Goal: Task Accomplishment & Management: Complete application form

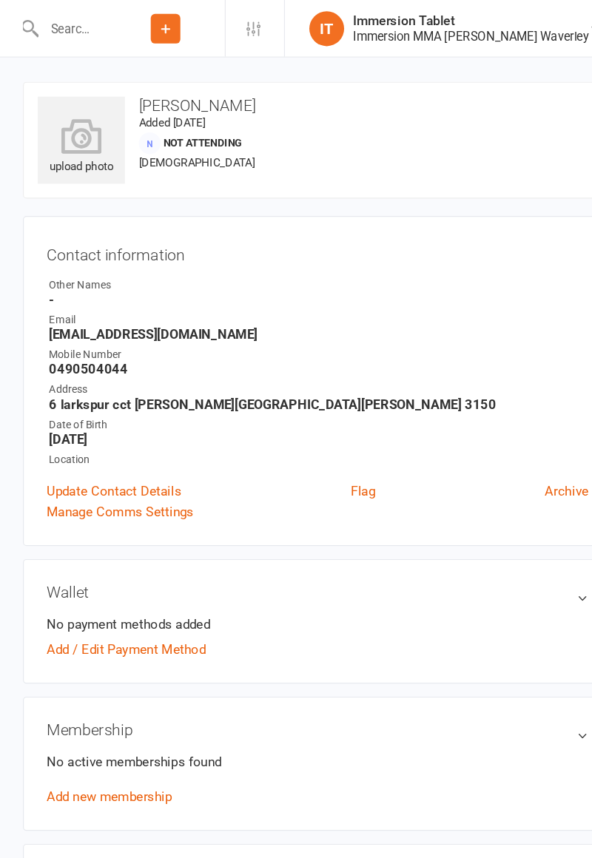
click at [142, 27] on input "text" at bounding box center [113, 24] width 58 height 21
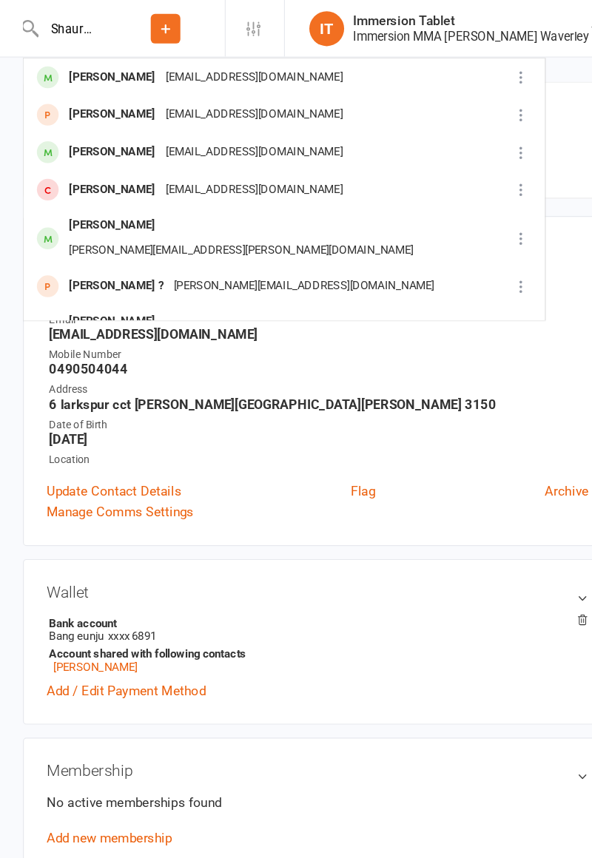
type input "Shaurya"
click at [188, 64] on div "shauryaji@gmail.com" at bounding box center [267, 65] width 159 height 21
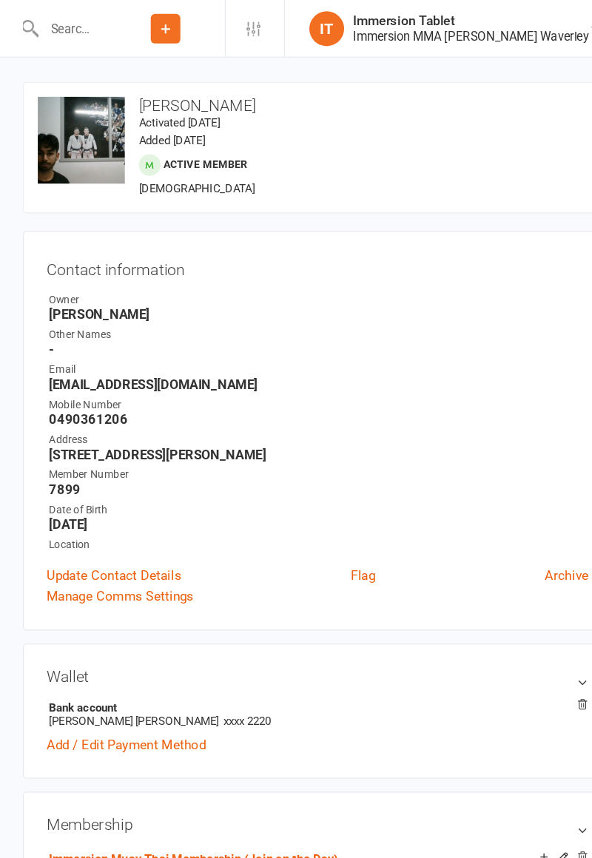
click at [142, 28] on input "text" at bounding box center [113, 24] width 58 height 21
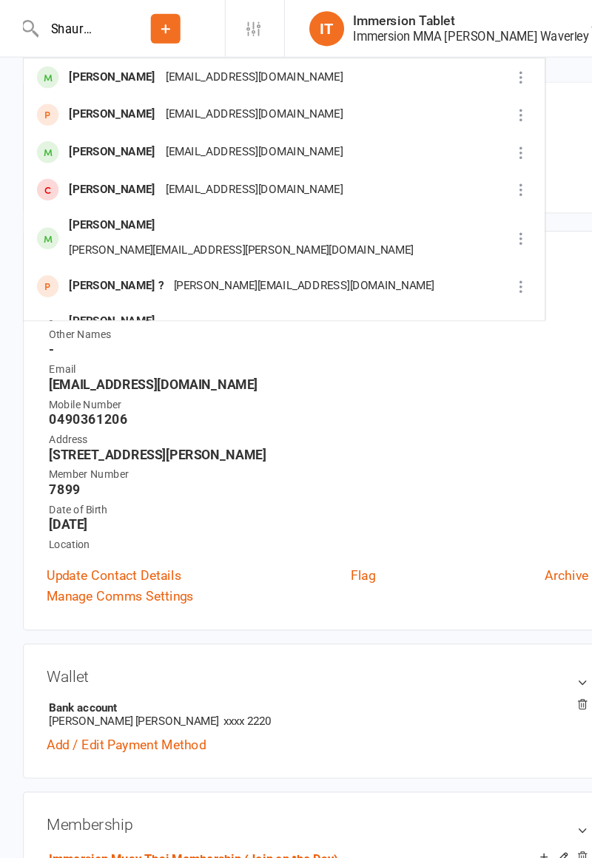
type input "Shaurya"
click at [215, 135] on div "daisychhokar@gmail.com" at bounding box center [267, 128] width 159 height 21
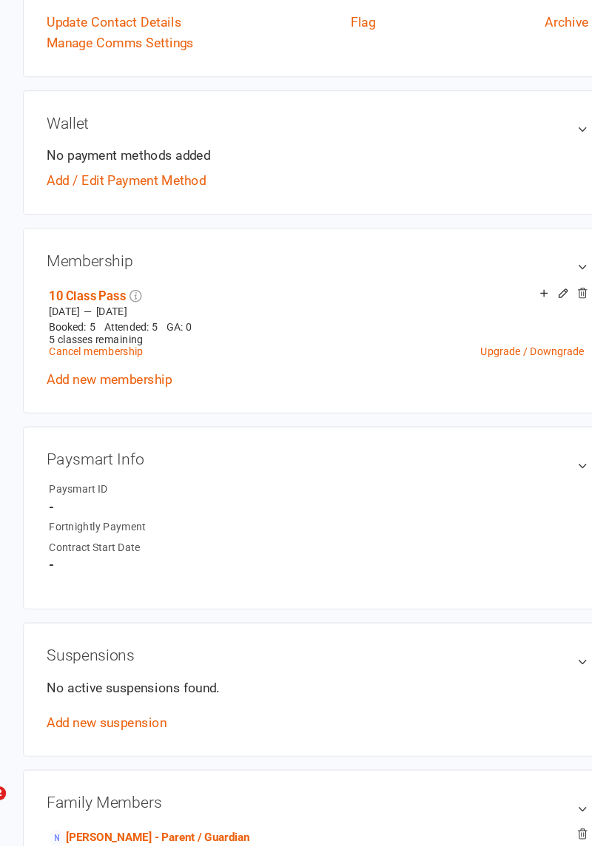
scroll to position [334, 0]
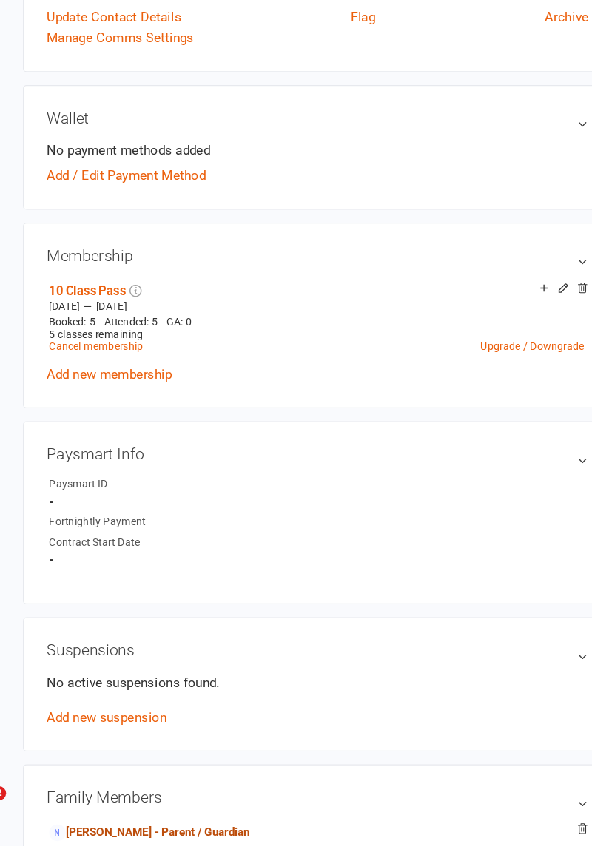
click at [154, 840] on link "Daisy Chhokar - Parent / Guardian" at bounding box center [178, 848] width 170 height 16
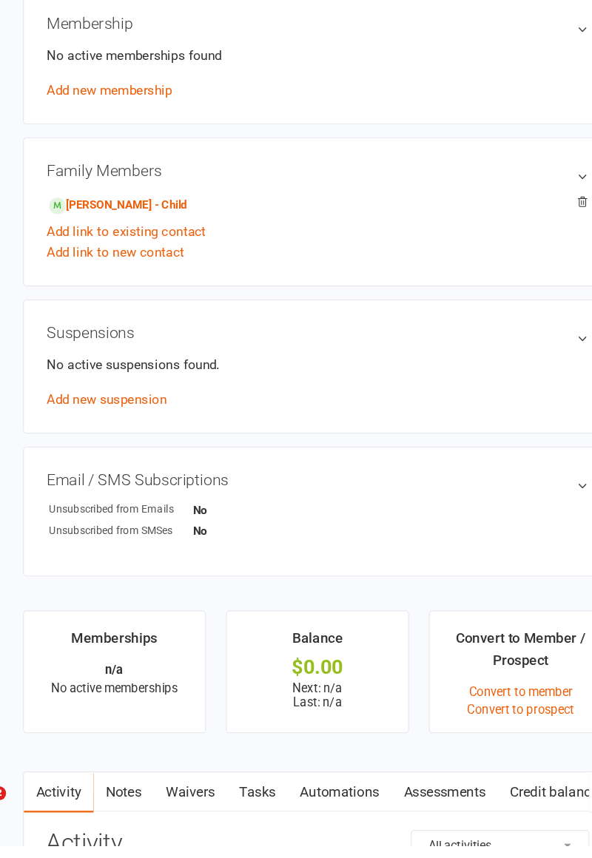
scroll to position [503, 0]
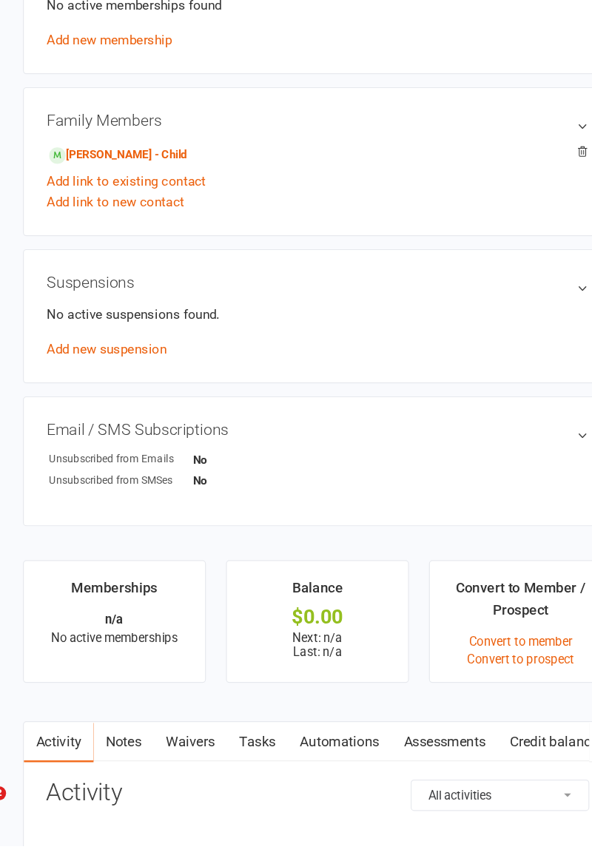
click at [210, 769] on link "Waivers" at bounding box center [213, 770] width 62 height 34
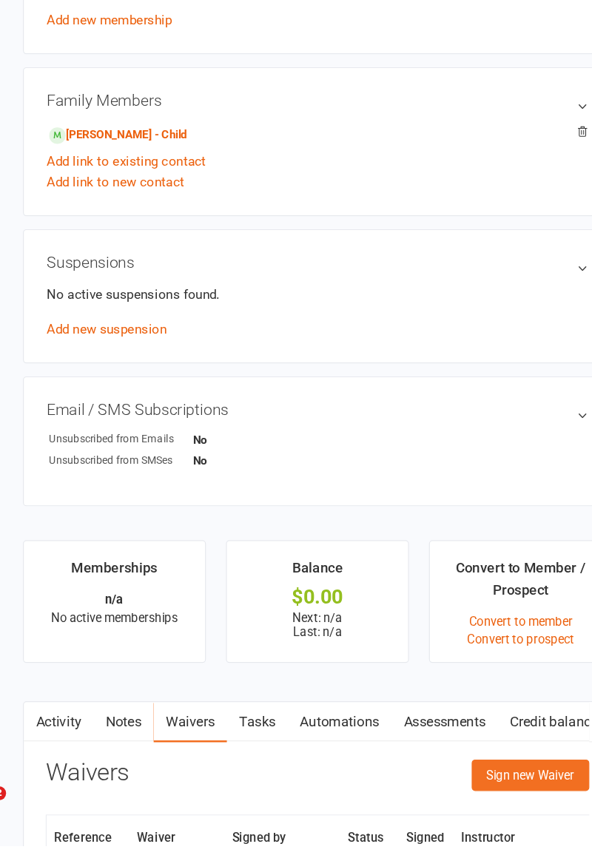
scroll to position [536, 0]
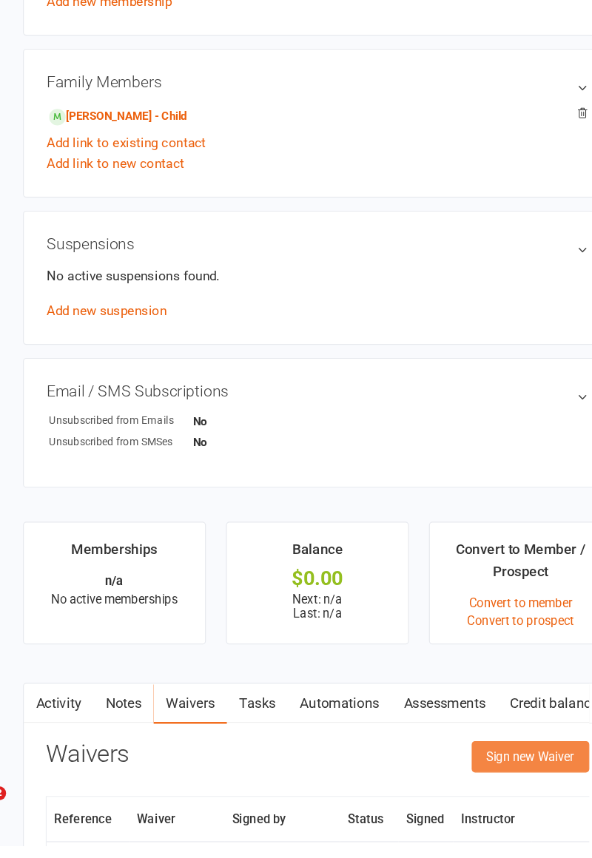
click at [492, 780] on button "Sign new Waiver" at bounding box center [502, 782] width 100 height 27
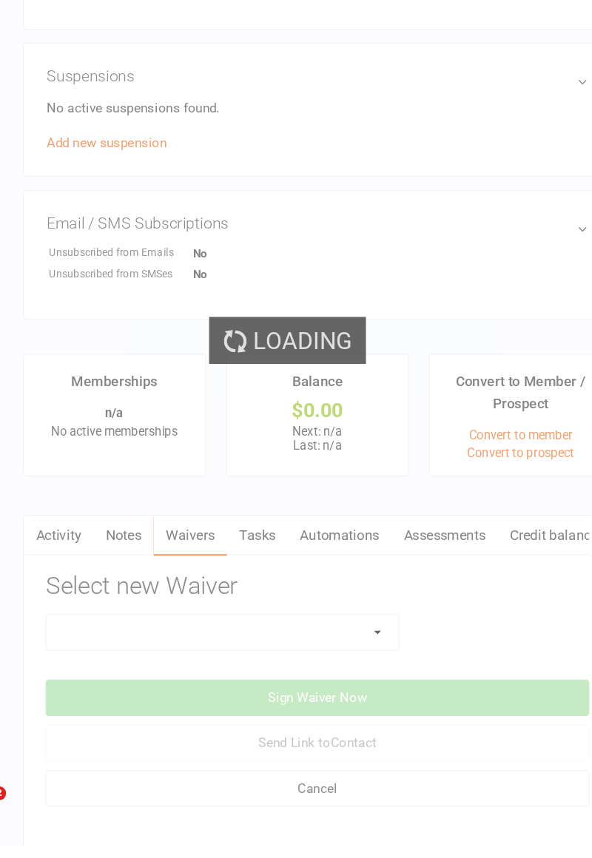
scroll to position [693, 0]
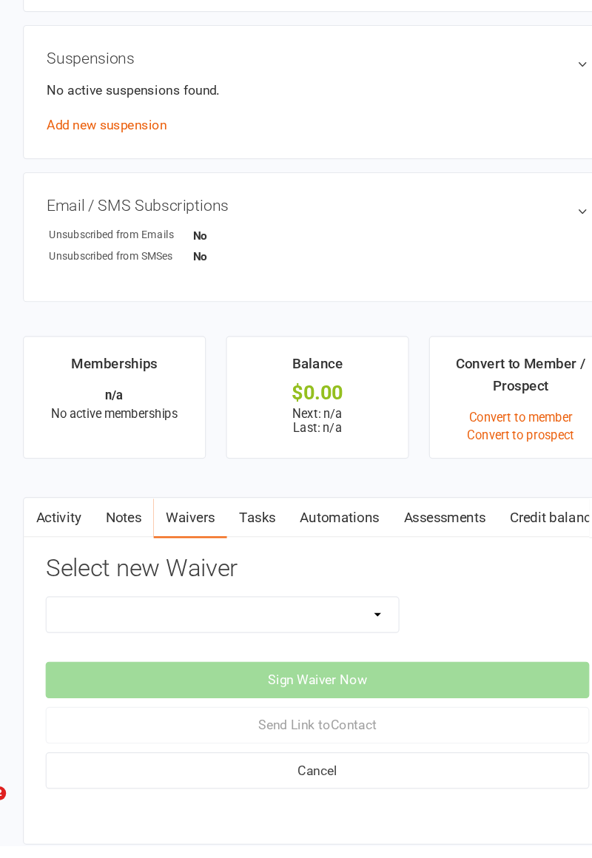
click at [356, 662] on select "Cancellation Form Immersion 10 Class Pass Form Immersion 10 Class Pass Form (Pa…" at bounding box center [240, 662] width 299 height 30
select select "10648"
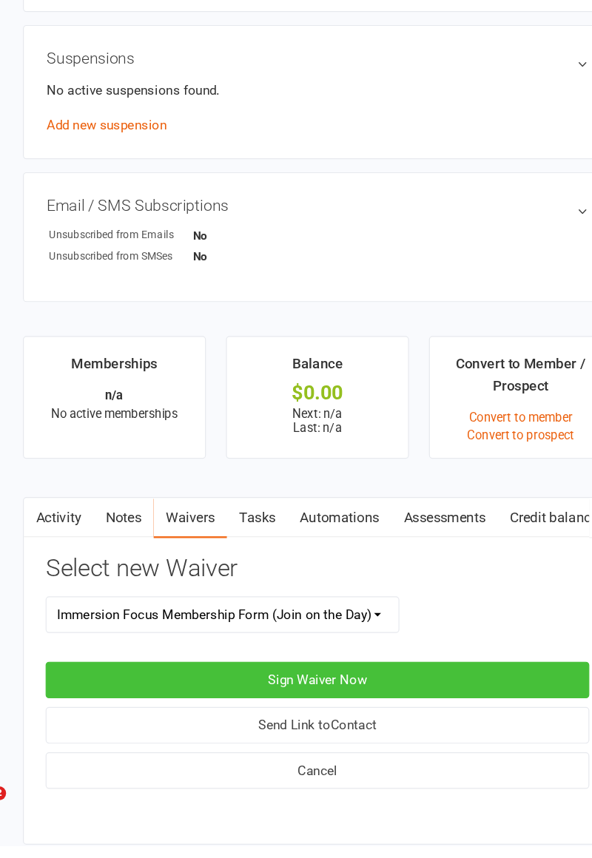
click at [433, 710] on button "Sign Waiver Now" at bounding box center [321, 717] width 462 height 31
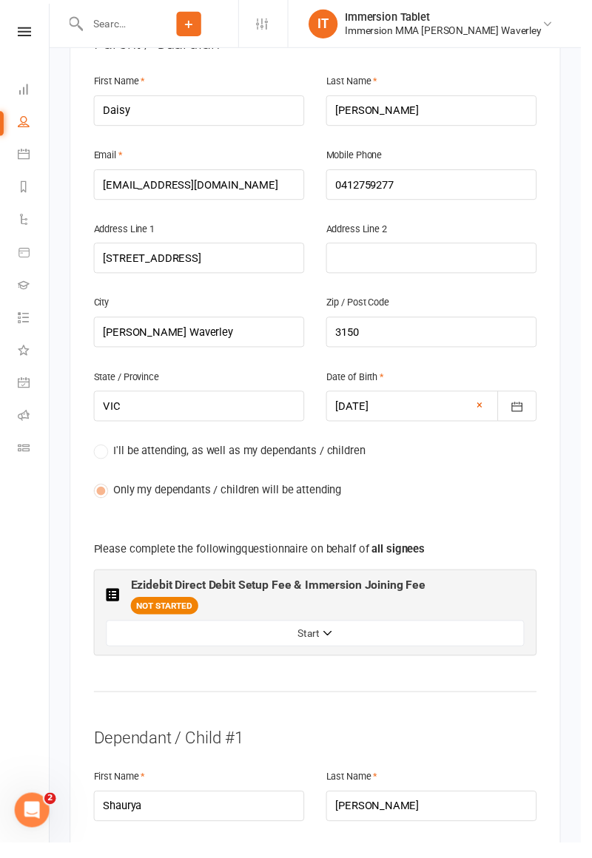
scroll to position [465, 0]
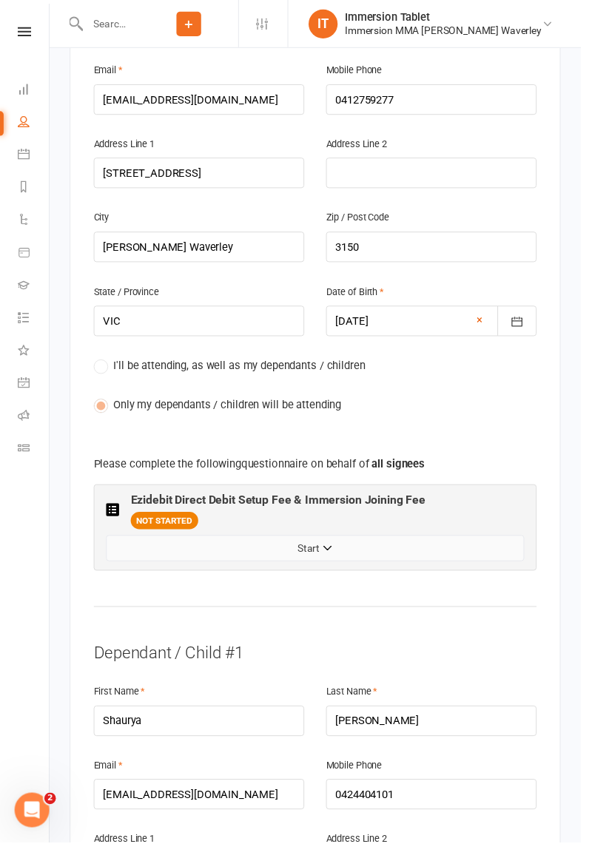
click at [220, 545] on button "Start" at bounding box center [321, 558] width 426 height 27
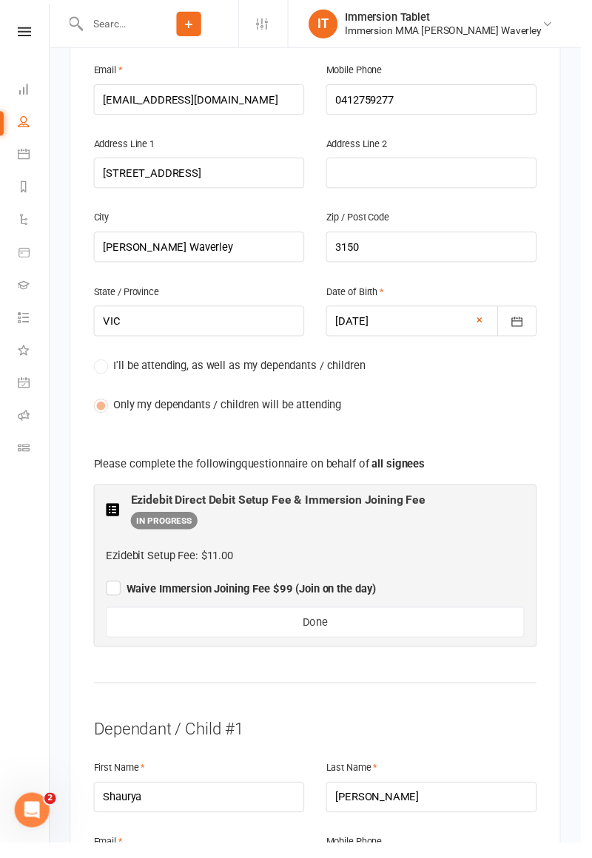
click at [114, 589] on label "Waive Immersion Joining Fee $99 (Join on the day)" at bounding box center [245, 598] width 275 height 18
click at [114, 587] on input "Waive Immersion Joining Fee $99 (Join on the day)" at bounding box center [245, 587] width 275 height 0
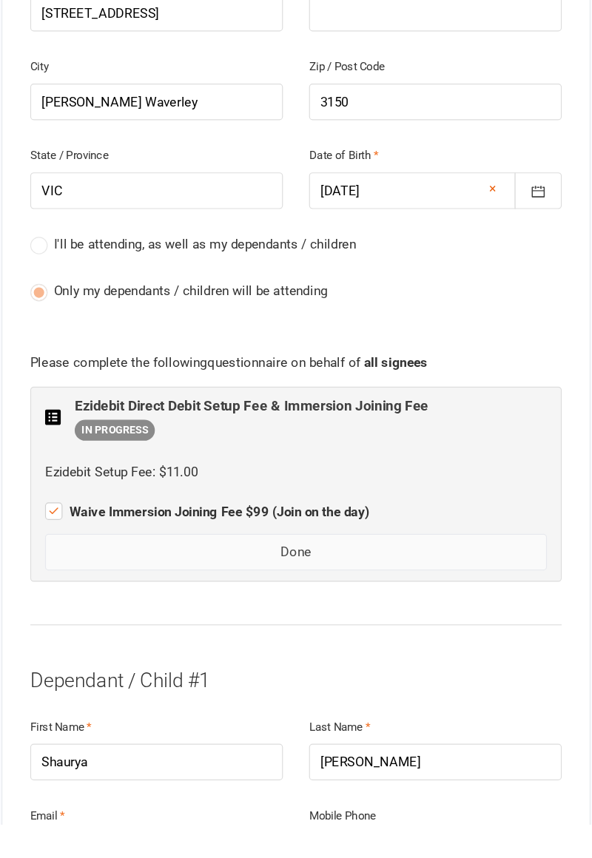
click at [206, 611] on button "Done" at bounding box center [321, 626] width 426 height 31
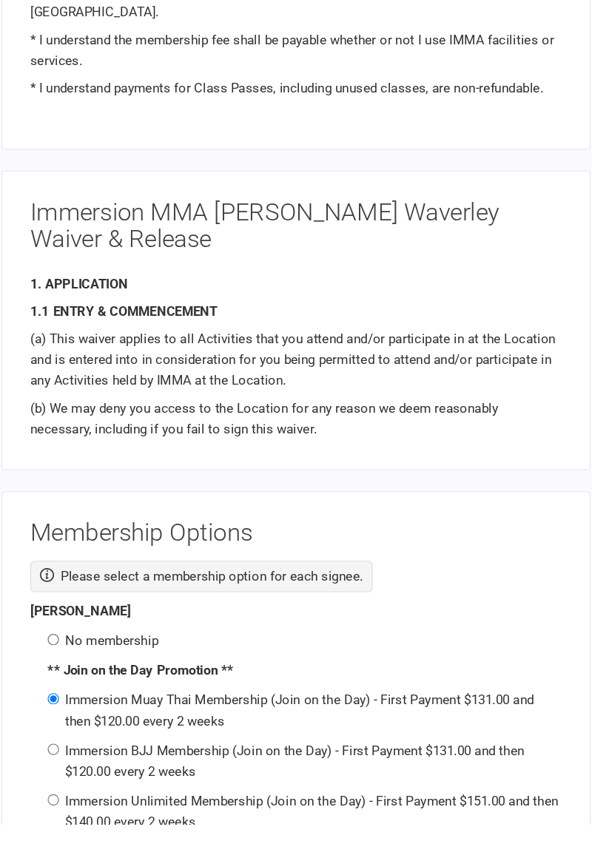
scroll to position [1956, 0]
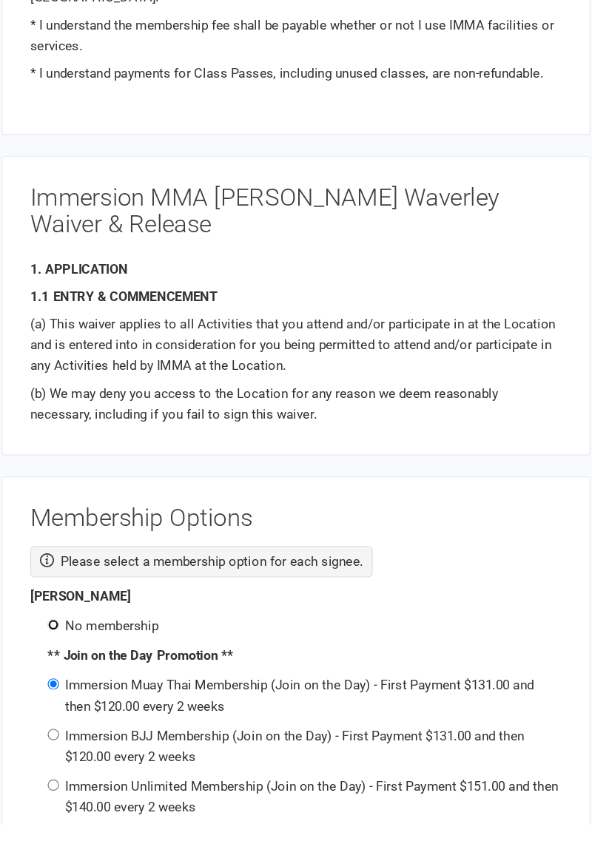
click at [111, 684] on input "No membership" at bounding box center [115, 689] width 10 height 10
radio input "true"
radio input "false"
radio input "true"
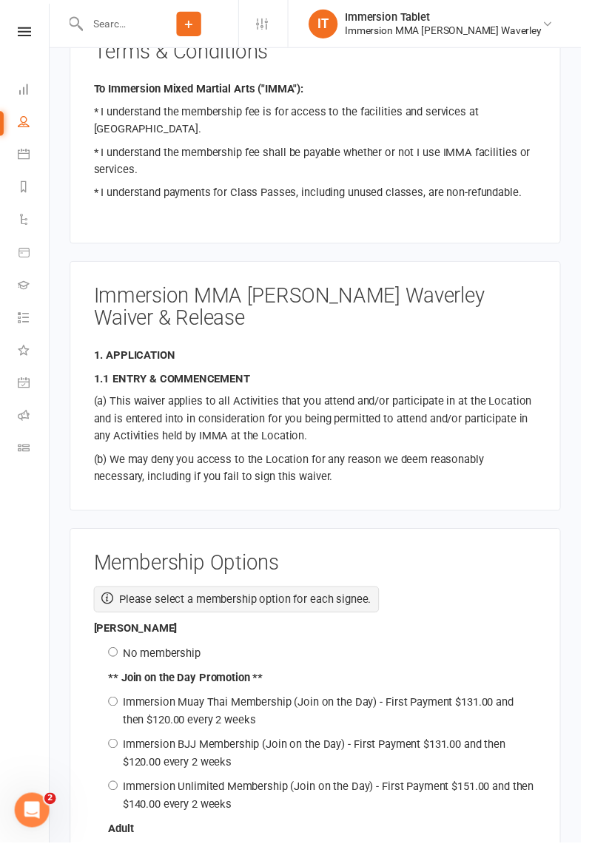
scroll to position [1986, 0]
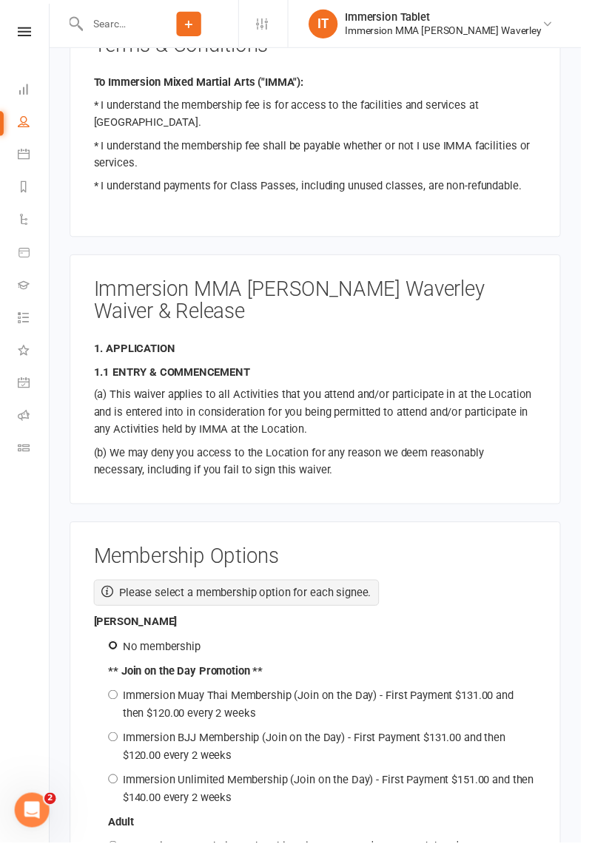
click at [111, 653] on input "No membership" at bounding box center [115, 658] width 10 height 10
radio input "true"
radio input "false"
click at [115, 653] on input "No membership" at bounding box center [115, 658] width 10 height 10
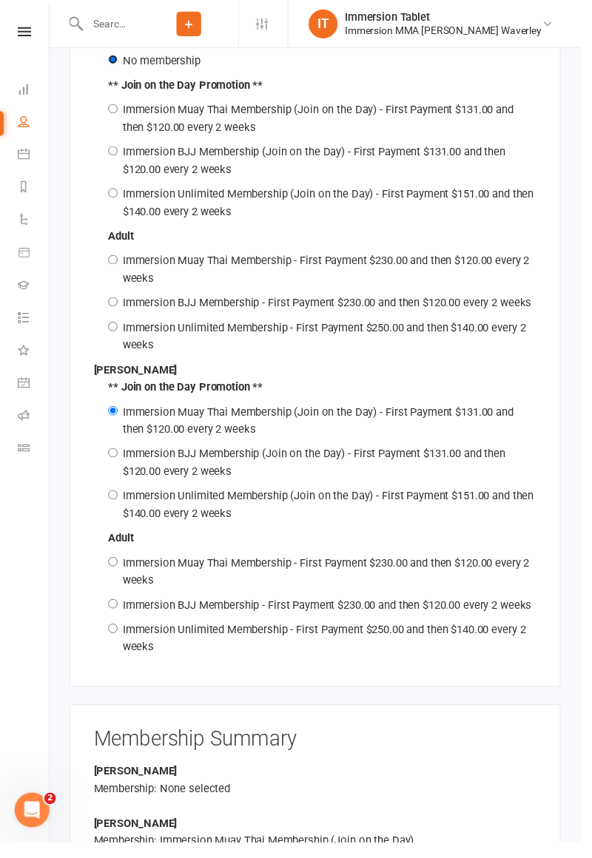
scroll to position [2585, 0]
click at [110, 499] on input "Immersion Unlimited Membership (Join on the Day) - First Payment $151.00 and th…" at bounding box center [115, 504] width 10 height 10
radio input "true"
radio input "false"
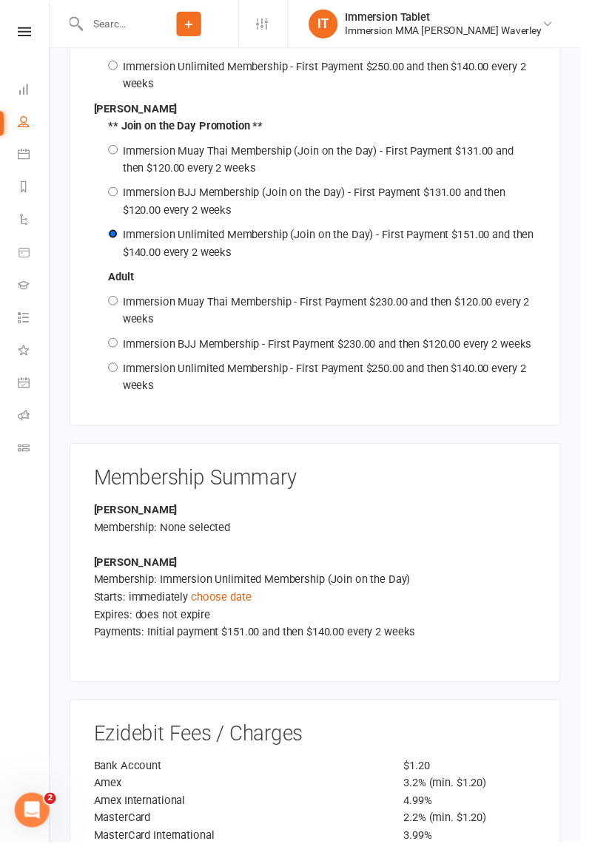
scroll to position [2861, 0]
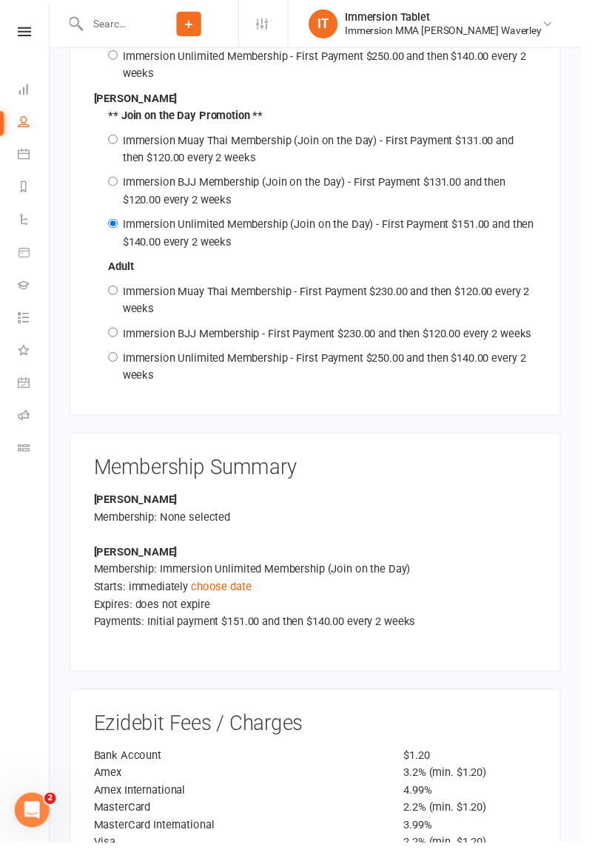
click at [212, 591] on link "choose date" at bounding box center [225, 597] width 61 height 13
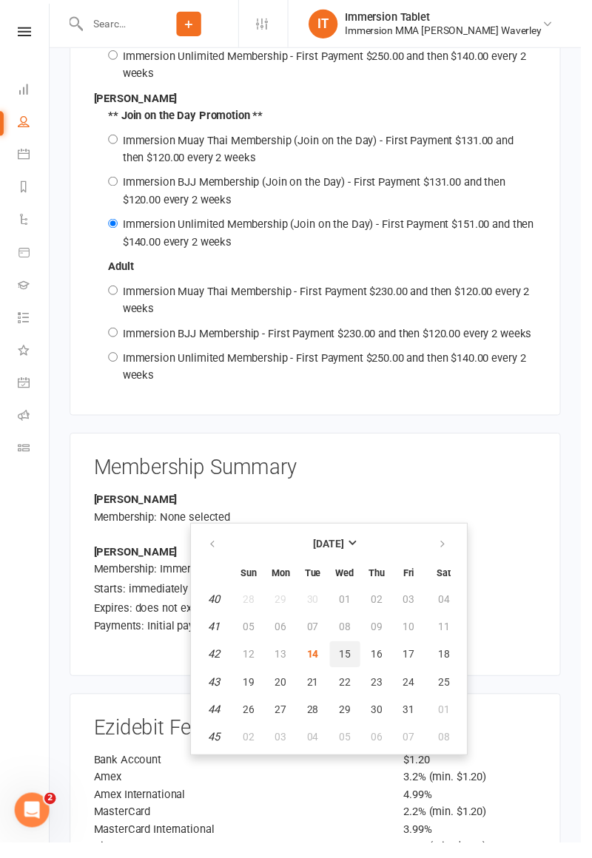
click at [349, 661] on span "15" at bounding box center [351, 667] width 12 height 12
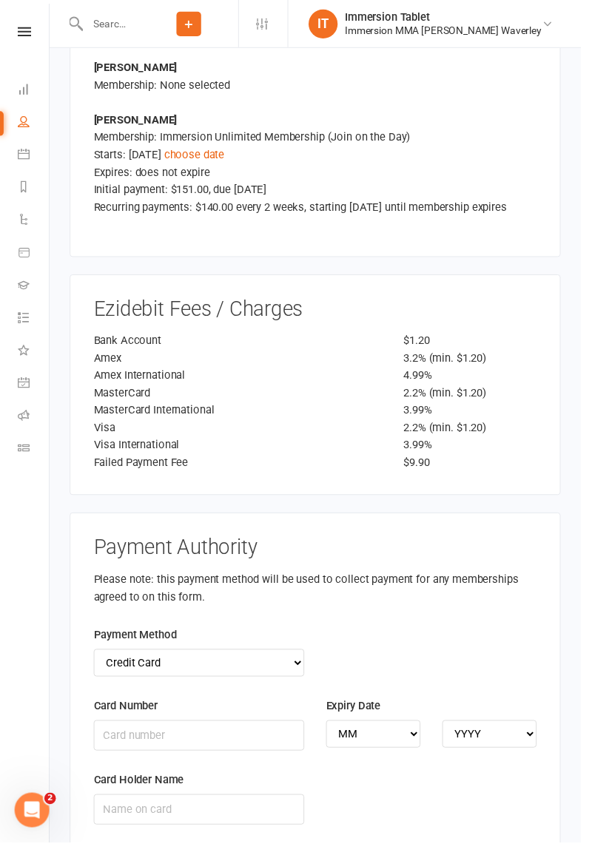
scroll to position [3302, 0]
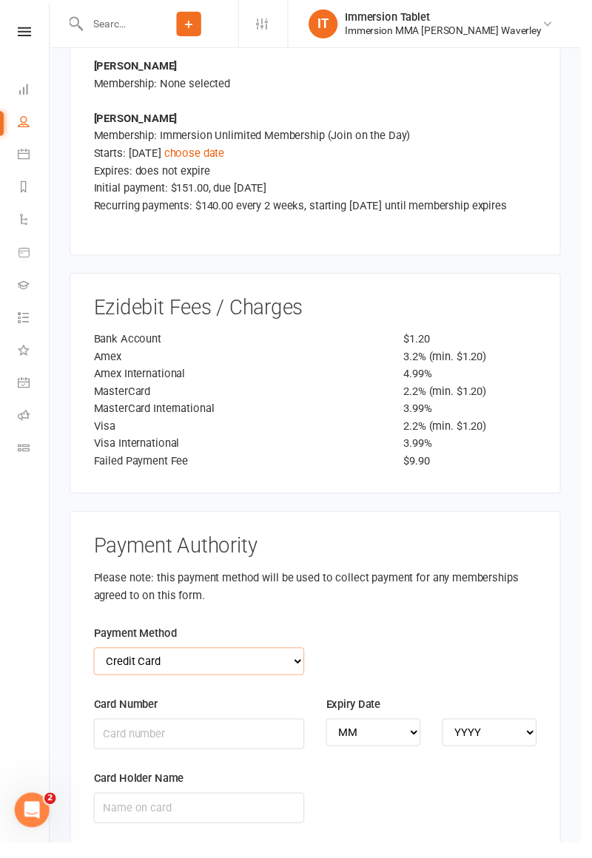
click at [136, 660] on select "Credit Card Bank Account" at bounding box center [202, 674] width 215 height 28
select select "bank_account"
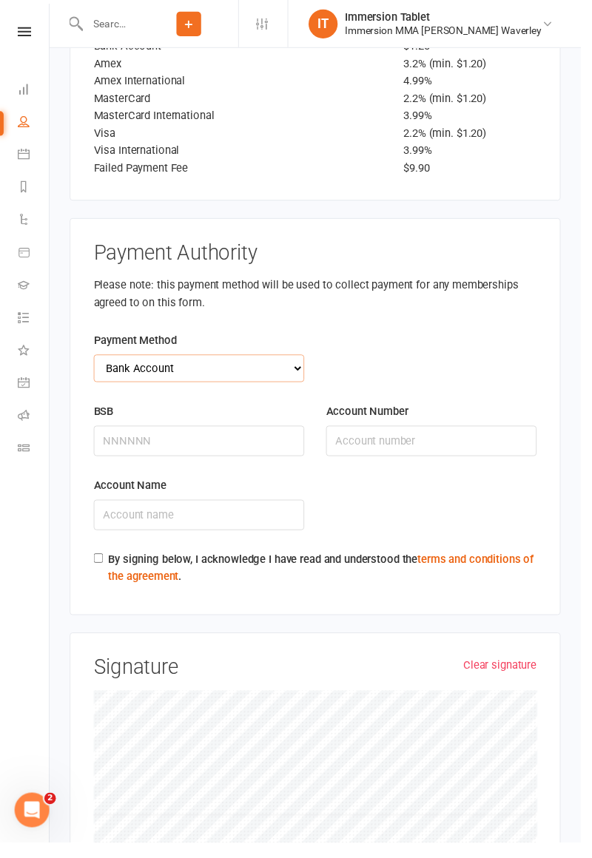
scroll to position [3646, 0]
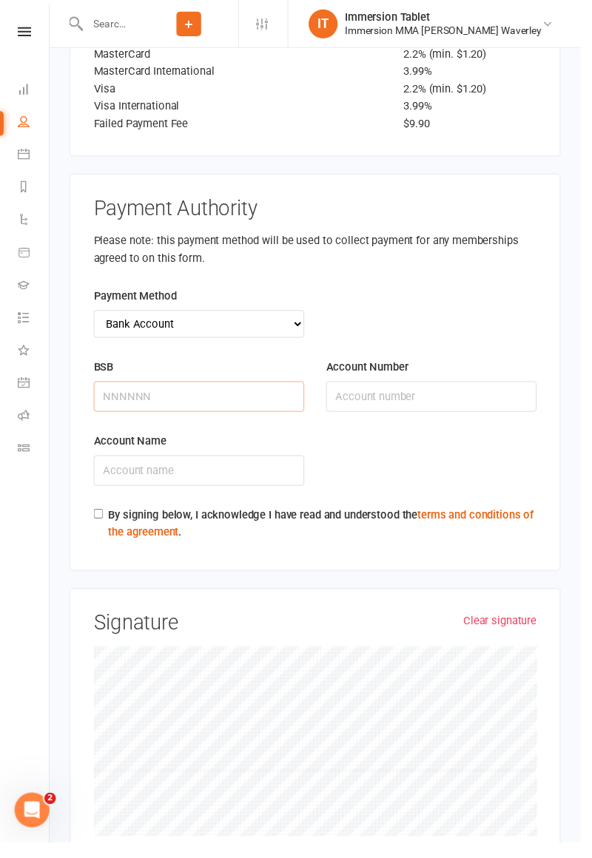
click at [210, 388] on input "BSB" at bounding box center [202, 403] width 215 height 31
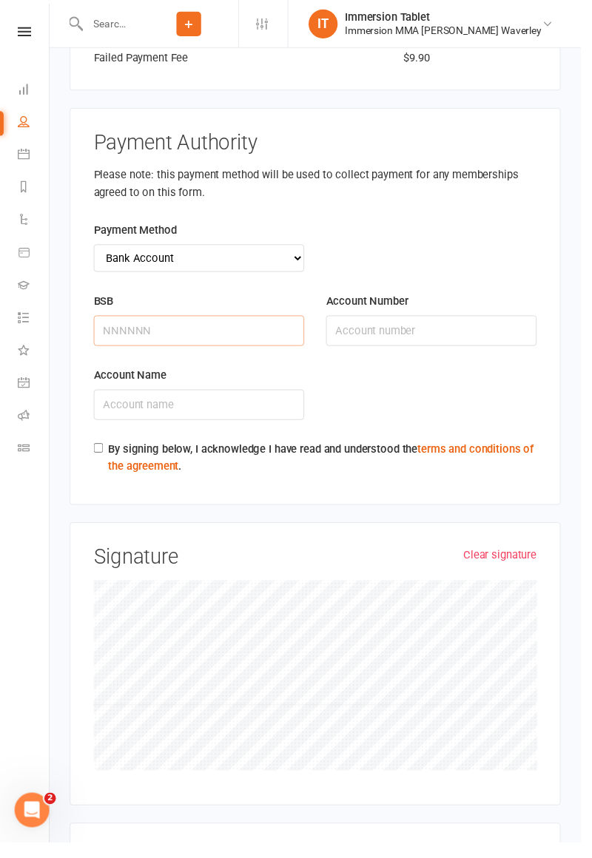
scroll to position [3718, 0]
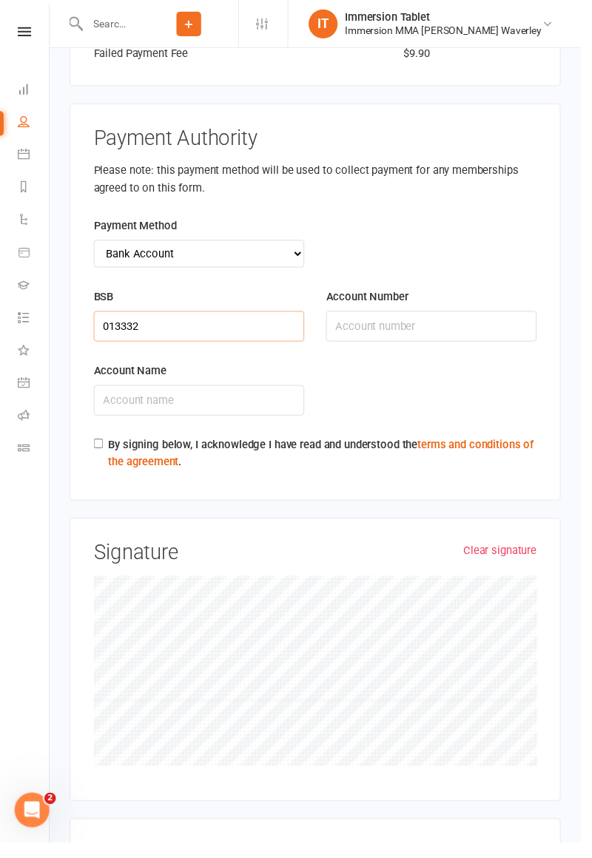
type input "013332"
click at [466, 317] on input "Account Number" at bounding box center [439, 332] width 215 height 31
type input "488333123"
click at [260, 392] on input "Account Name" at bounding box center [202, 407] width 215 height 31
type input "Daisy chhokar"
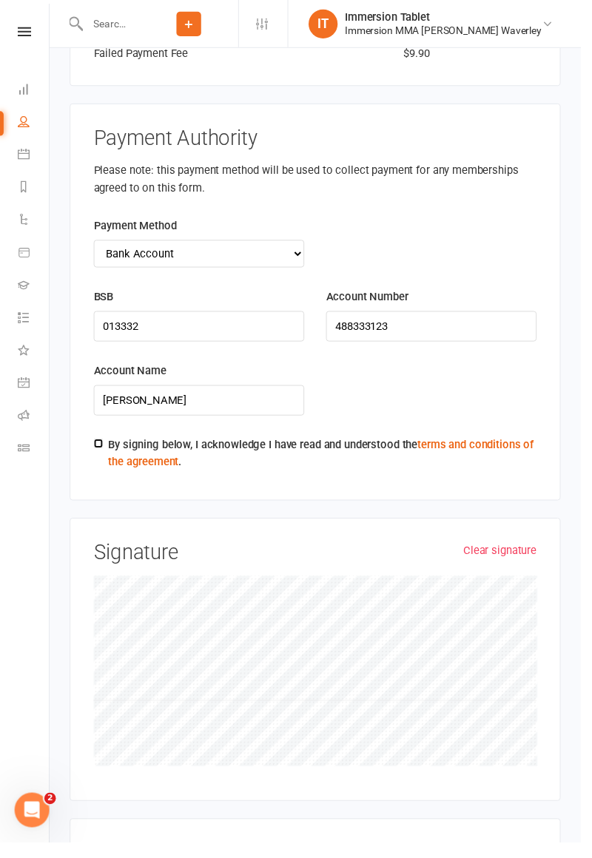
click at [101, 447] on input "By signing below, I acknowledge I have read and understood the terms and condit…" at bounding box center [100, 452] width 10 height 10
checkbox input "true"
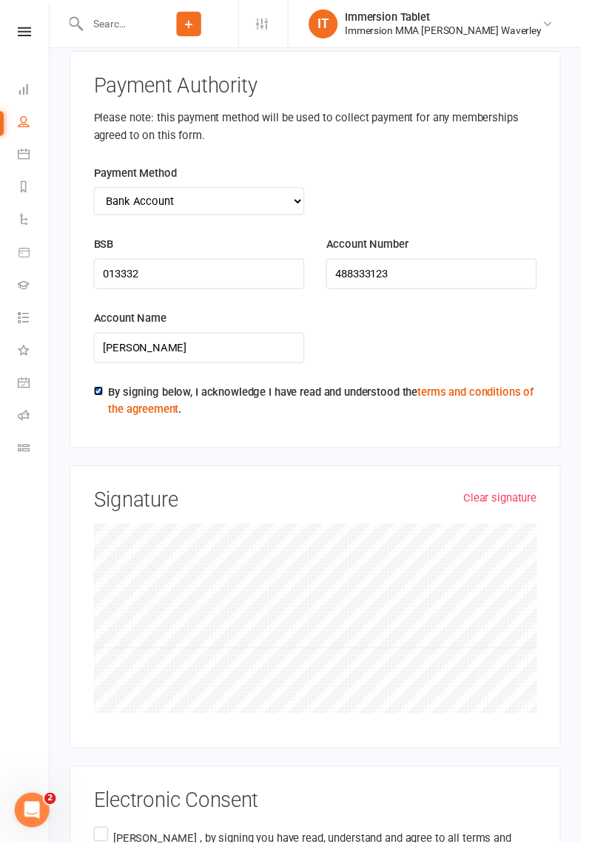
scroll to position [3774, 0]
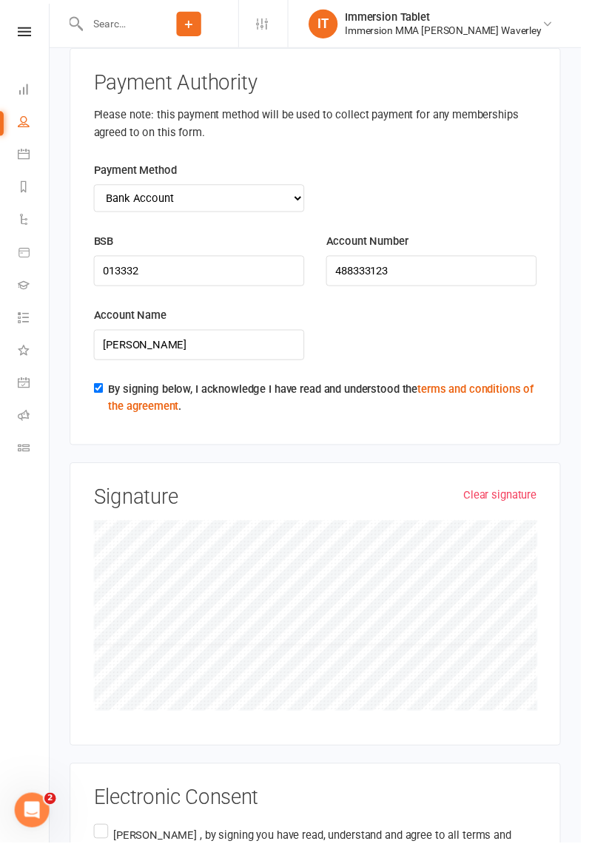
click at [107, 837] on label "Daisy Chhokar , by signing you have read, understand and agree to all terms and…" at bounding box center [320, 872] width 451 height 70
click at [105, 837] on input "Daisy Chhokar , by signing you have read, understand and agree to all terms and…" at bounding box center [100, 837] width 10 height 0
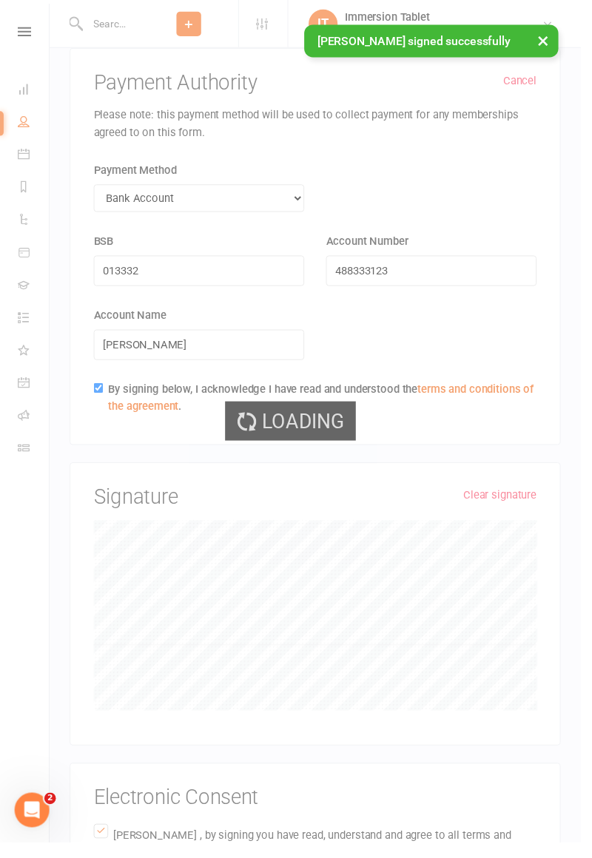
scroll to position [3372, 0]
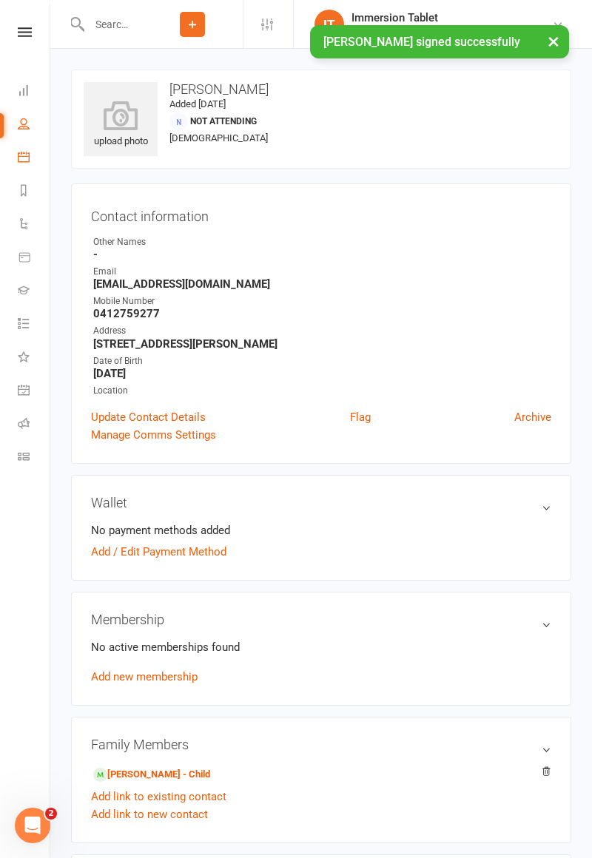
click at [18, 157] on icon at bounding box center [24, 157] width 12 height 12
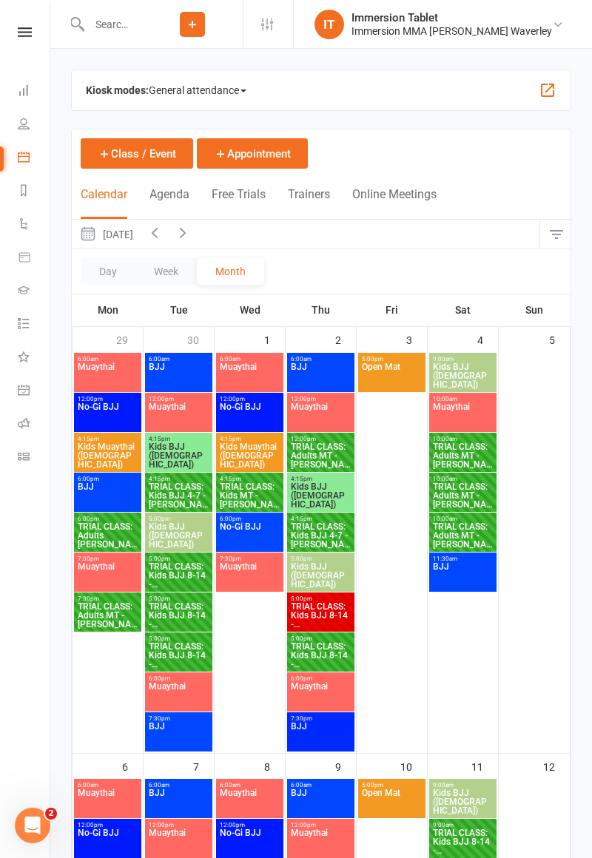
scroll to position [909, 0]
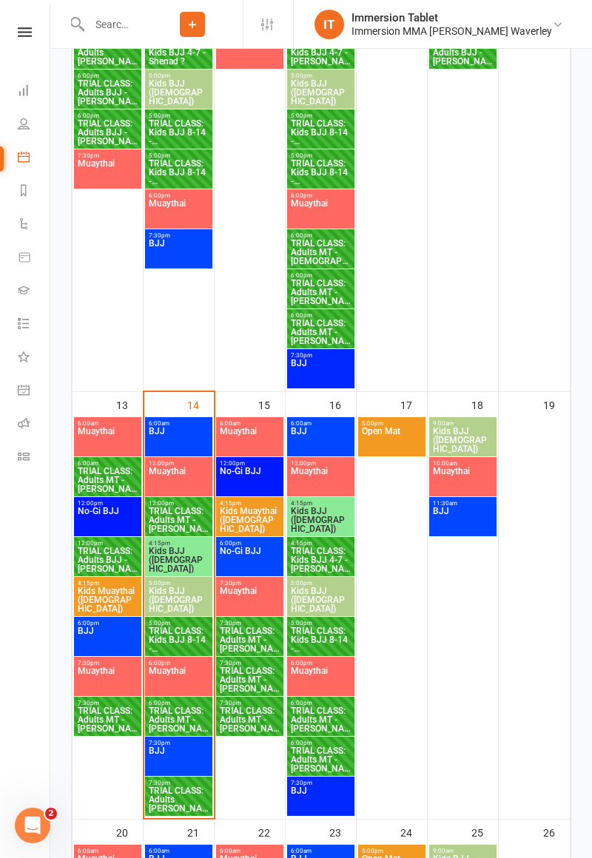
click at [174, 726] on span "TRIAL CLASS: Adults MT - Tarush ?" at bounding box center [178, 719] width 61 height 27
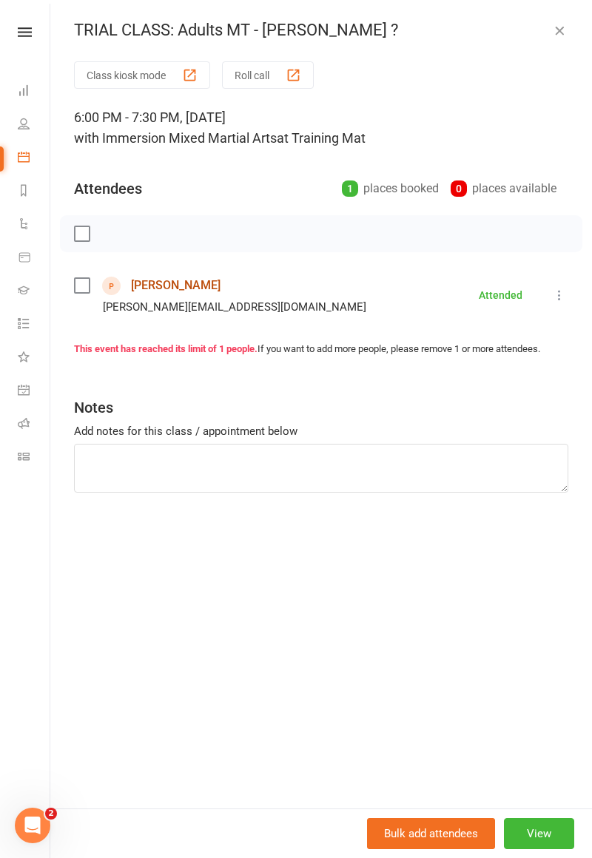
click at [178, 286] on link "Tarush Ranjan" at bounding box center [176, 286] width 90 height 24
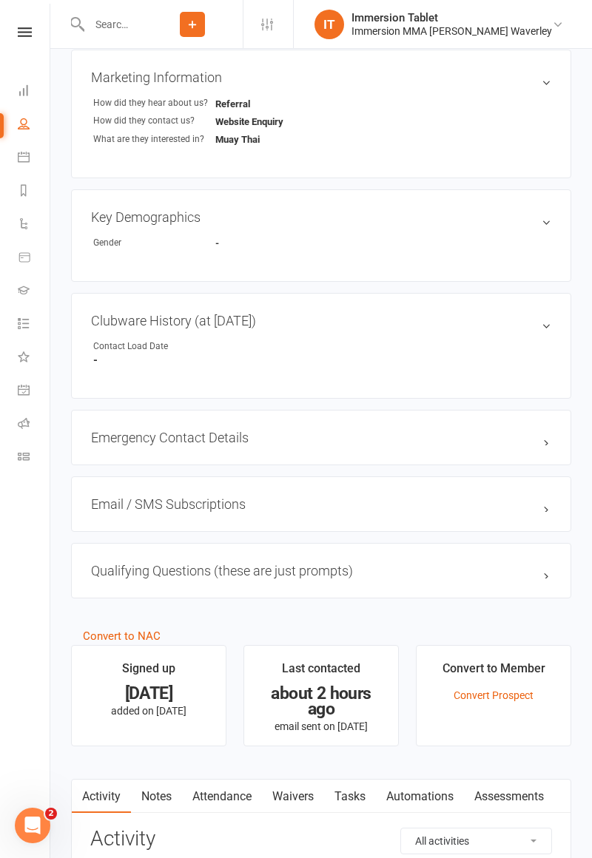
scroll to position [684, 0]
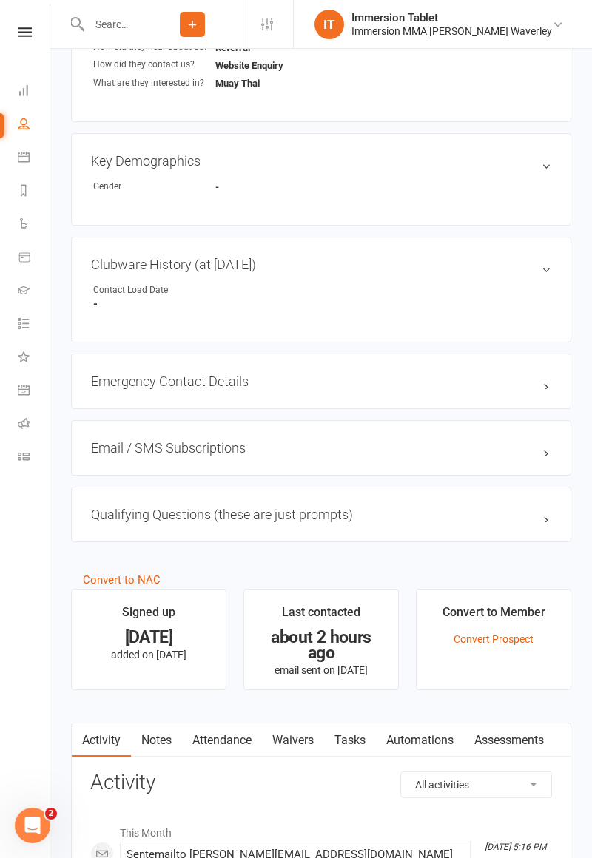
click at [294, 744] on link "Waivers" at bounding box center [293, 740] width 62 height 34
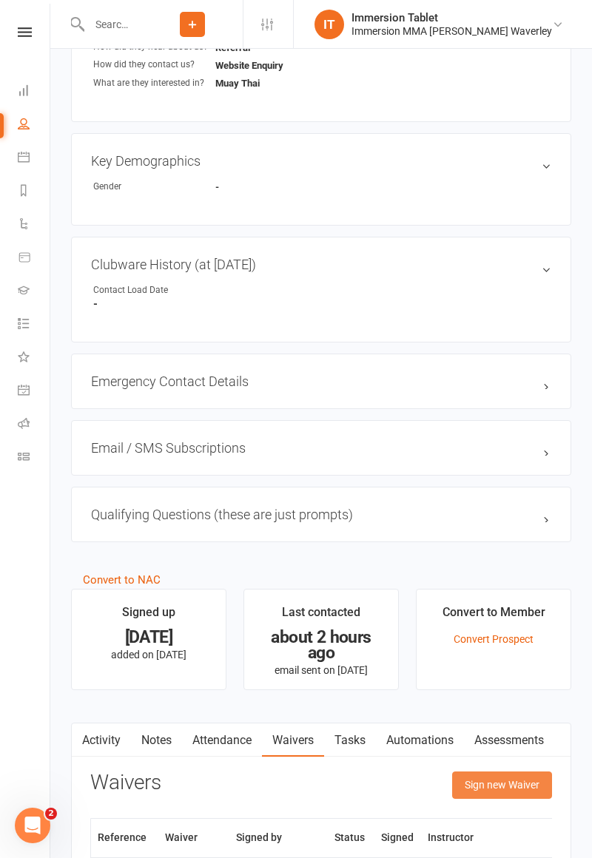
click at [500, 780] on button "Sign new Waiver" at bounding box center [502, 785] width 100 height 27
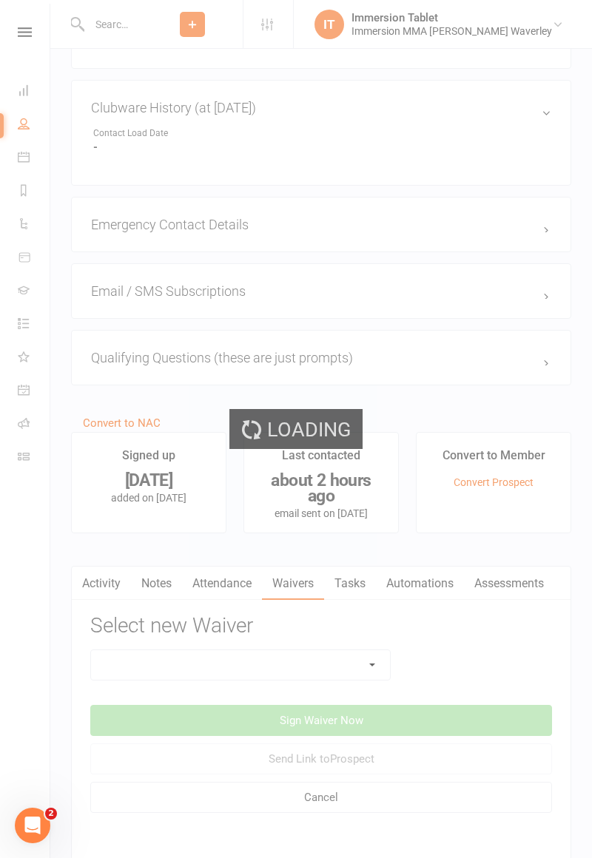
scroll to position [841, 0]
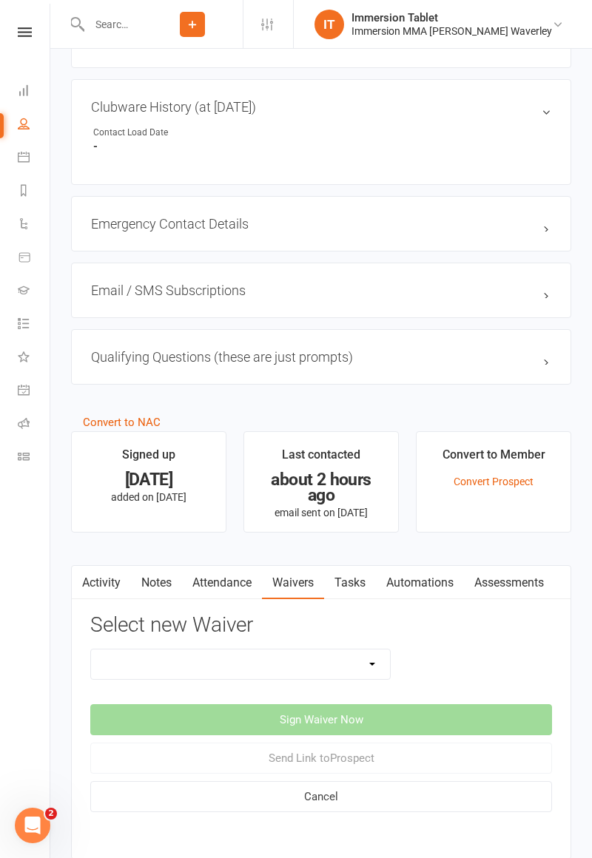
click at [345, 660] on select "Cancellation Form Immersion 10 Class Pass Form Immersion 10 Class Pass Form (Pa…" at bounding box center [240, 664] width 299 height 30
select select "10648"
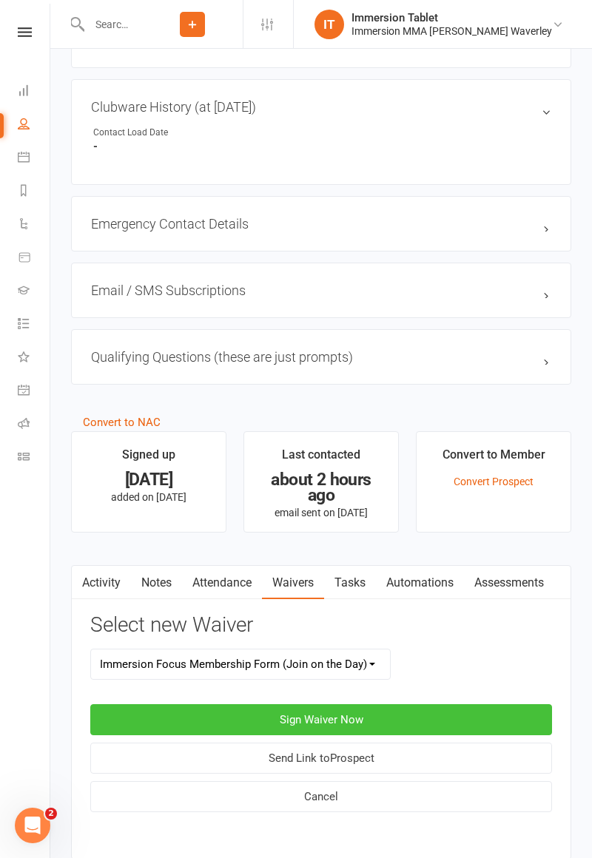
click at [439, 708] on button "Sign Waiver Now" at bounding box center [321, 719] width 462 height 31
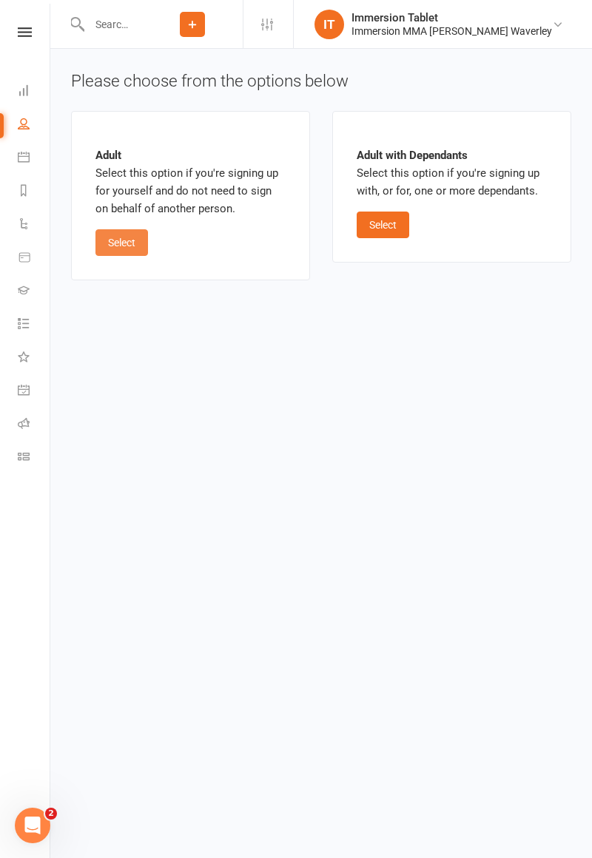
click at [124, 243] on button "Select" at bounding box center [121, 242] width 53 height 27
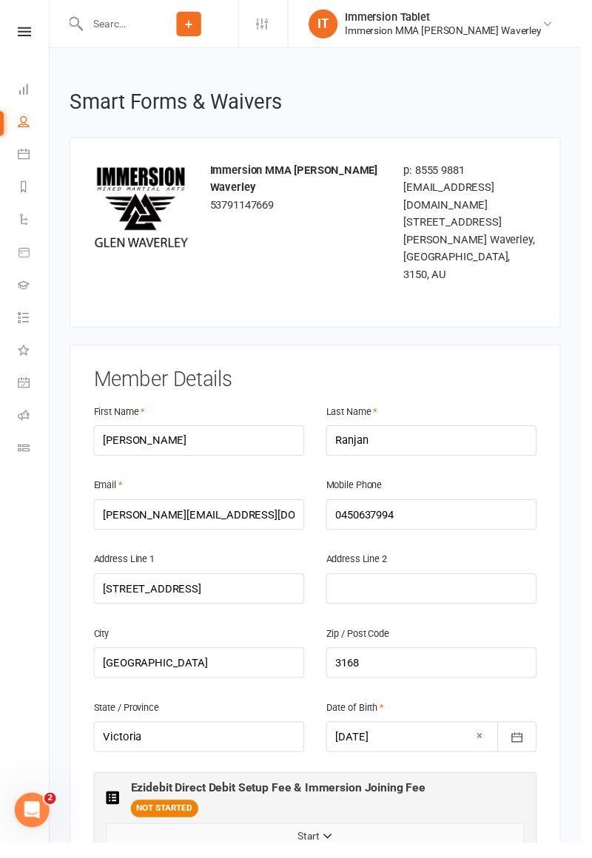
click at [220, 839] on button "Start" at bounding box center [321, 852] width 426 height 27
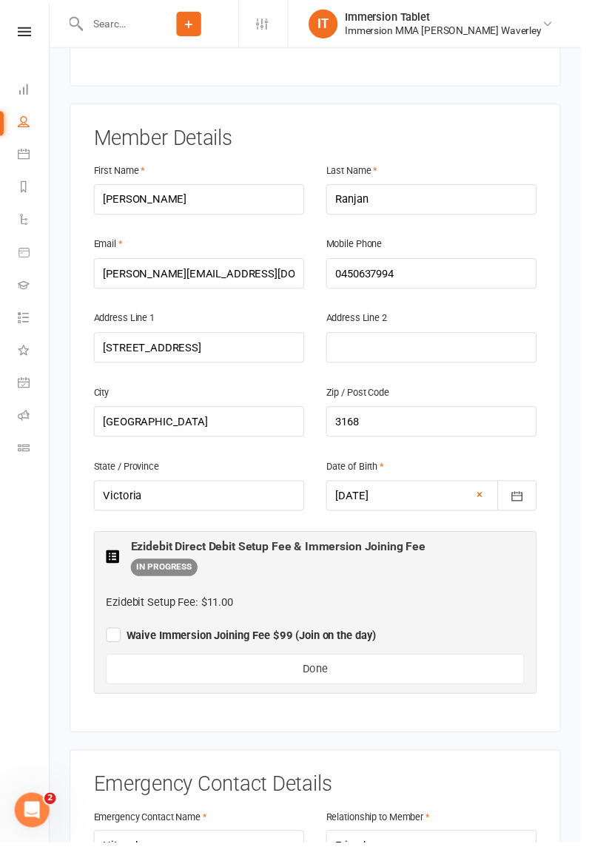
scroll to position [240, 0]
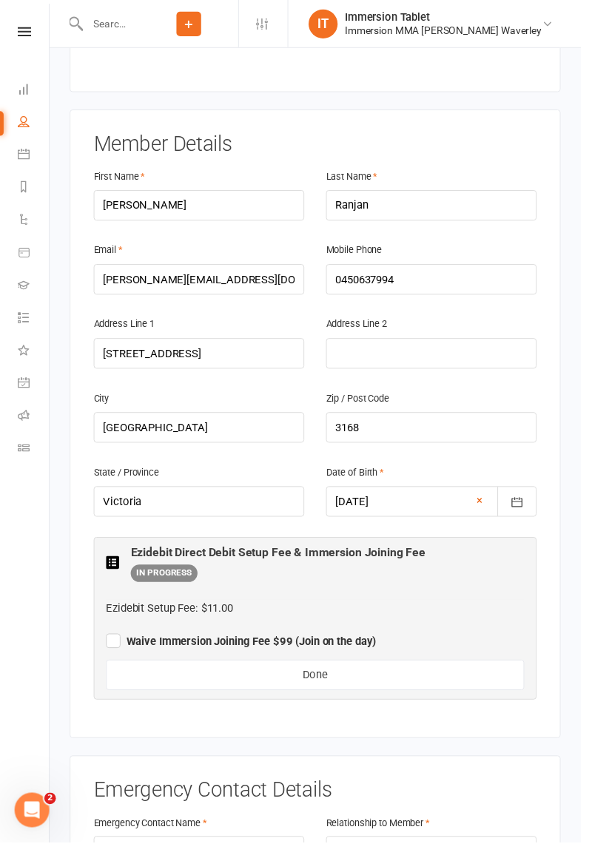
click at [109, 643] on label "Waive Immersion Joining Fee $99 (Join on the day)" at bounding box center [245, 652] width 275 height 18
click at [109, 641] on input "Waive Immersion Joining Fee $99 (Join on the day)" at bounding box center [245, 641] width 275 height 0
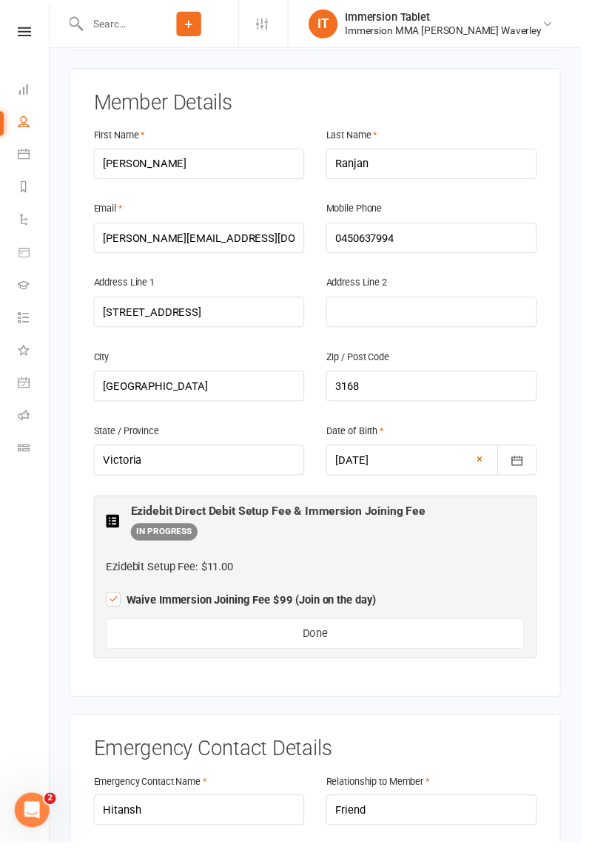
scroll to position [291, 0]
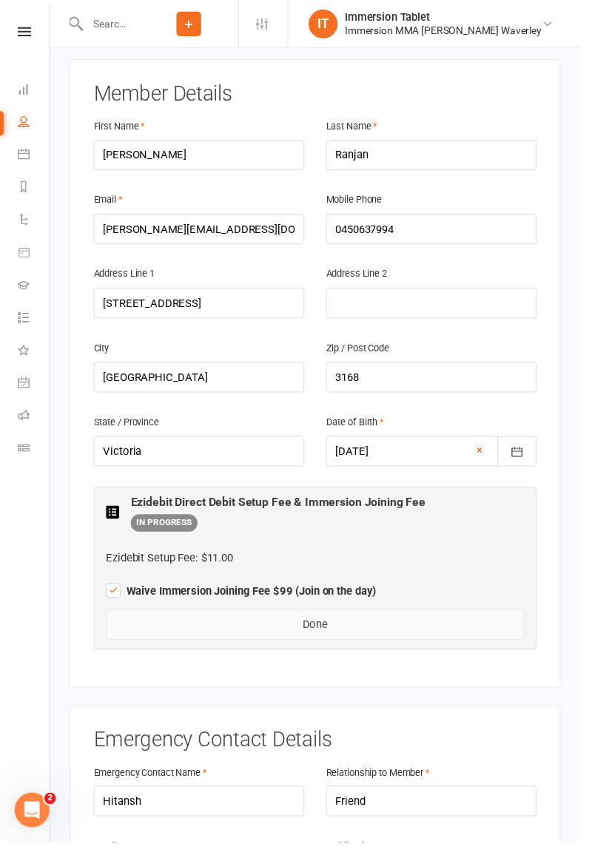
click at [416, 621] on button "Done" at bounding box center [321, 636] width 426 height 31
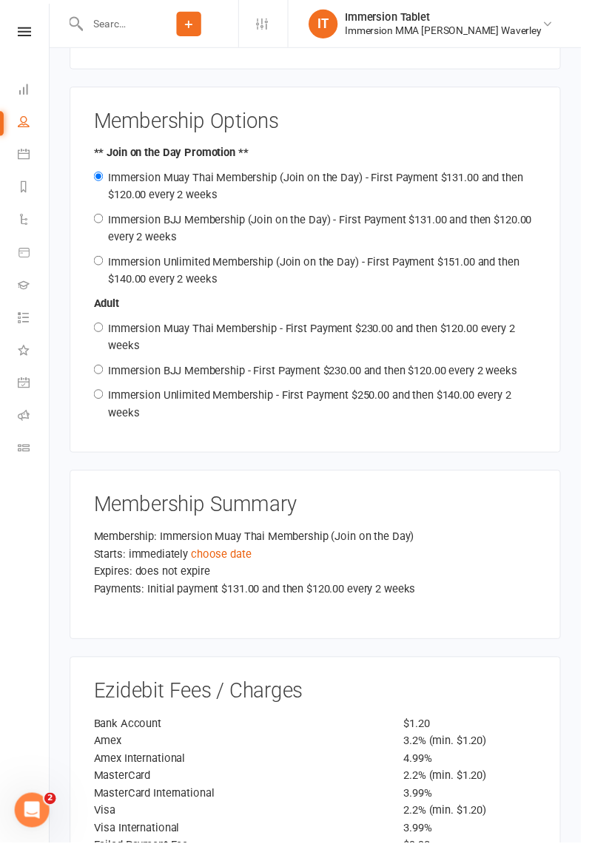
scroll to position [1727, 0]
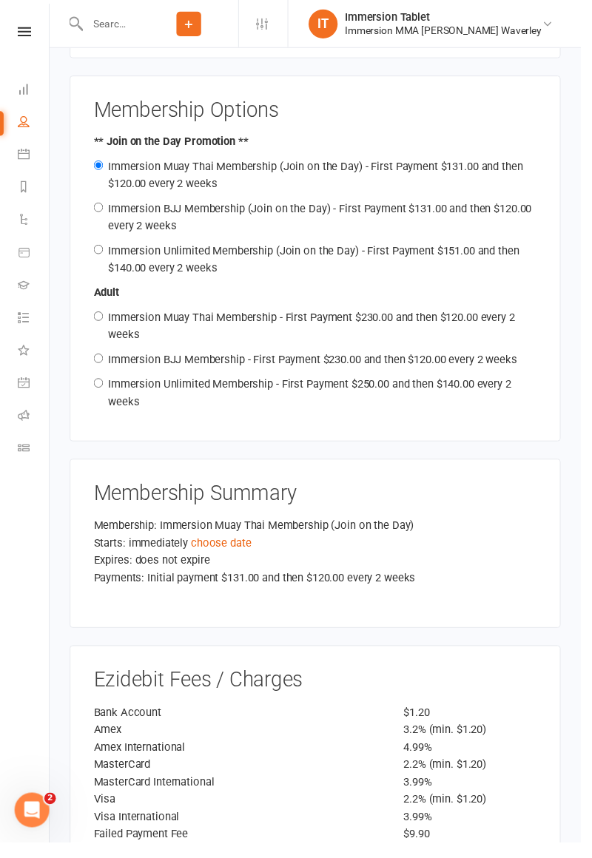
click at [221, 547] on link "choose date" at bounding box center [225, 553] width 61 height 13
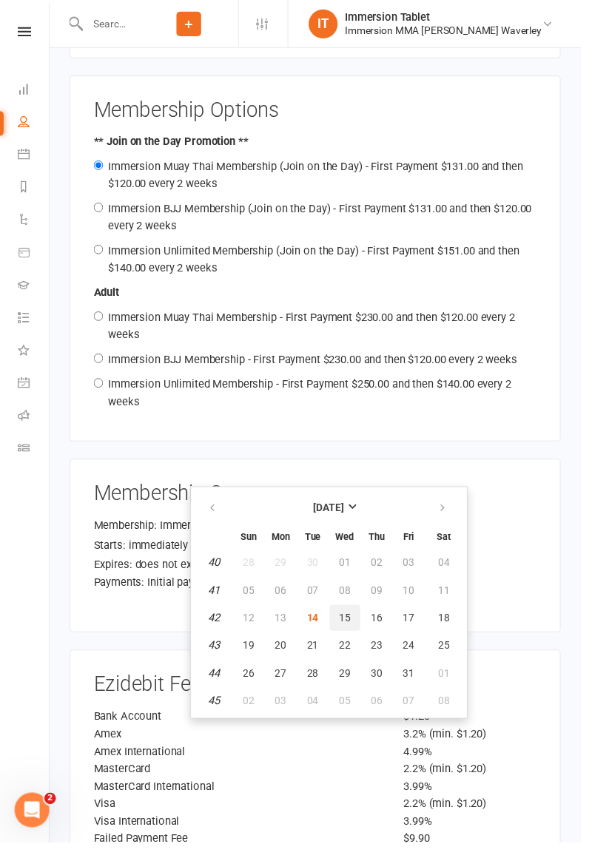
click at [349, 626] on span "15" at bounding box center [351, 630] width 12 height 12
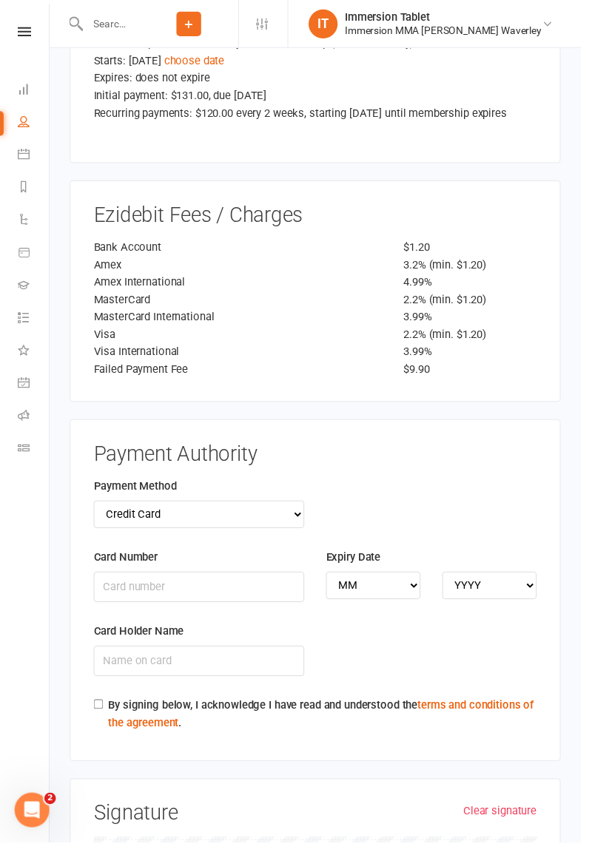
scroll to position [2215, 0]
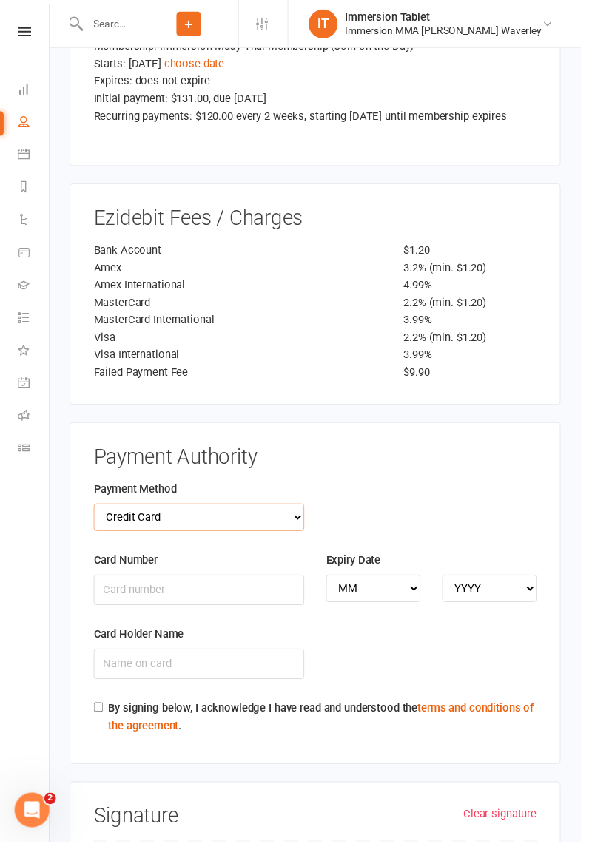
click at [274, 513] on select "Credit Card Bank Account" at bounding box center [202, 527] width 215 height 28
select select "bank_account"
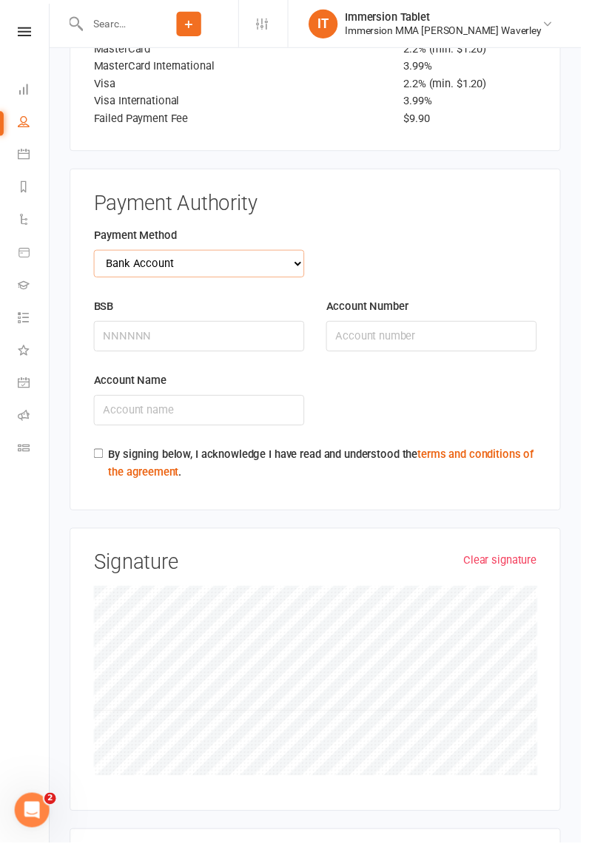
scroll to position [2534, 0]
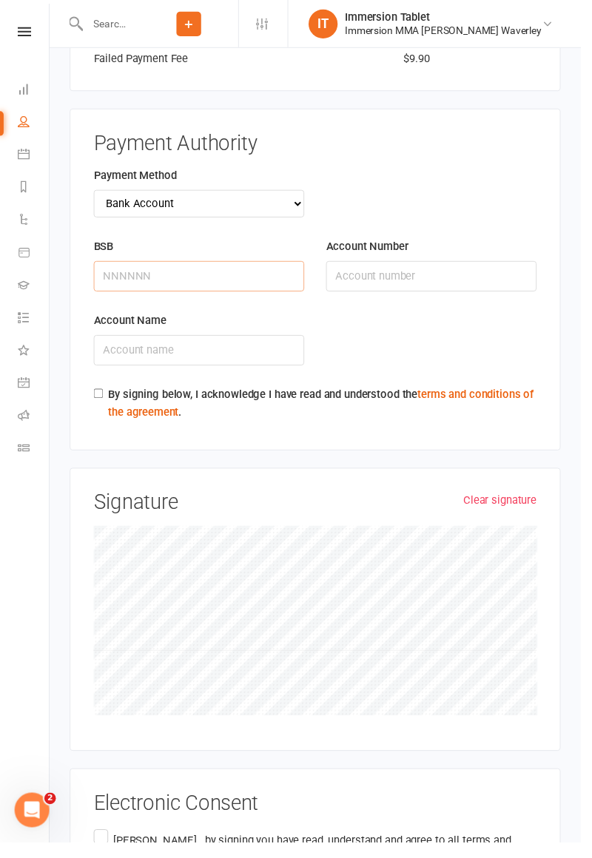
click at [186, 266] on input "BSB" at bounding box center [202, 281] width 215 height 31
type input "014111"
click at [423, 266] on input "Account Number" at bounding box center [439, 281] width 215 height 31
type input "435631389"
click at [211, 342] on input "Account Name" at bounding box center [202, 357] width 215 height 31
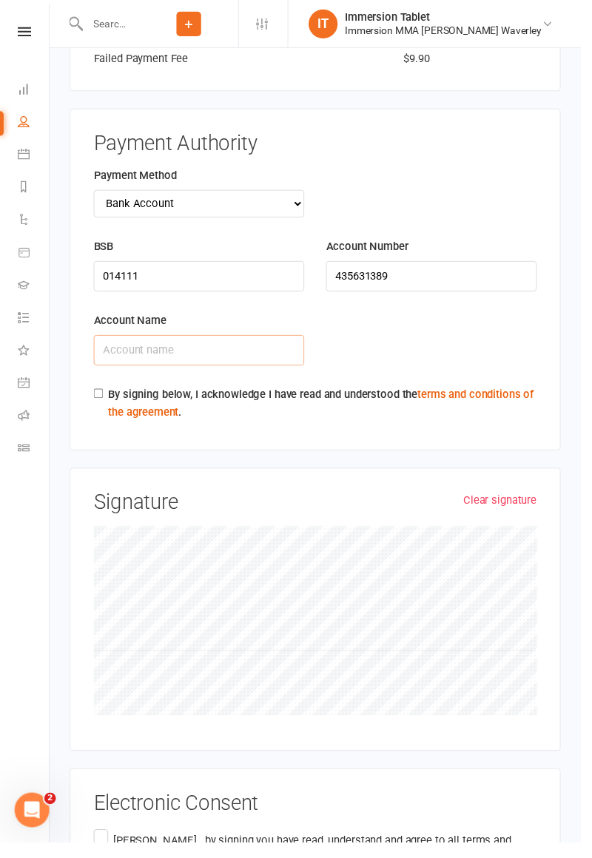
click at [221, 342] on input "Account Name" at bounding box center [202, 357] width 215 height 31
click at [115, 342] on input "Thrush Ranjan" at bounding box center [202, 357] width 215 height 31
type input "Tarush Ranjan"
click at [115, 394] on label "By signing below, I acknowledge I have read and understood the terms and condit…" at bounding box center [328, 412] width 436 height 36
click at [105, 396] on input "By signing below, I acknowledge I have read and understood the terms and condit…" at bounding box center [100, 401] width 10 height 10
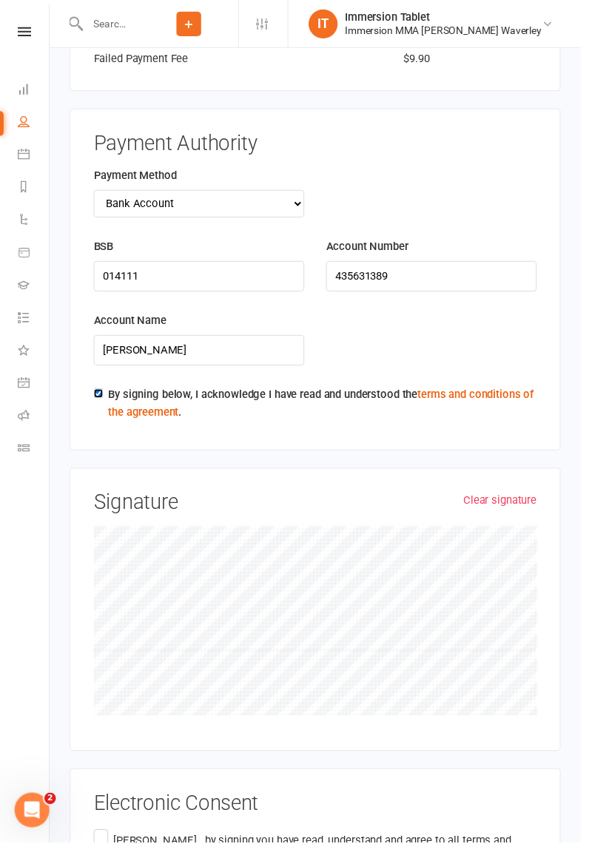
click at [99, 396] on input "By signing below, I acknowledge I have read and understood the terms and condit…" at bounding box center [100, 401] width 10 height 10
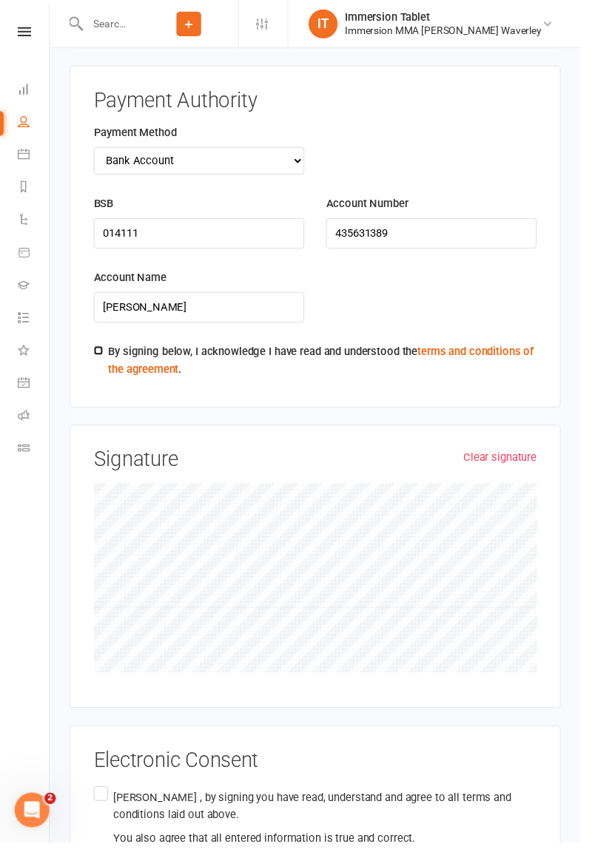
scroll to position [2579, 0]
click at [98, 352] on input "By signing below, I acknowledge I have read and understood the terms and condit…" at bounding box center [100, 357] width 10 height 10
checkbox input "true"
click at [107, 798] on label "Tarush Ranjan , by signing you have read, understand and agree to all terms and…" at bounding box center [320, 833] width 451 height 70
click at [105, 798] on input "Tarush Ranjan , by signing you have read, understand and agree to all terms and…" at bounding box center [100, 798] width 10 height 0
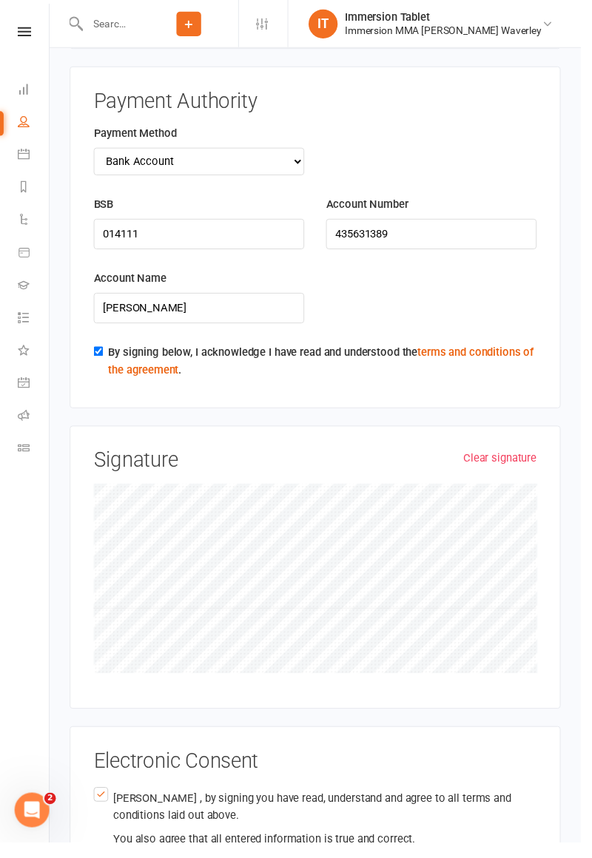
scroll to position [2577, 0]
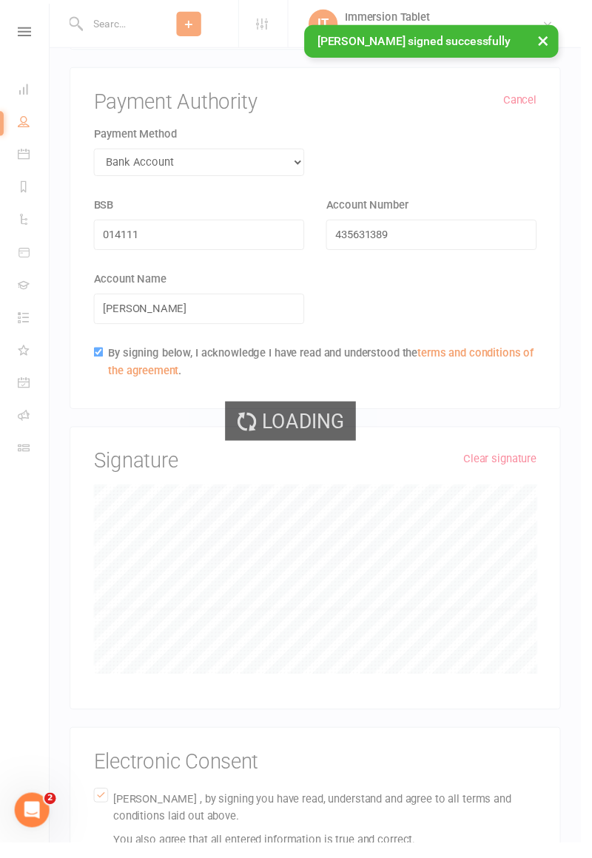
scroll to position [2145, 0]
